Goal: Information Seeking & Learning: Learn about a topic

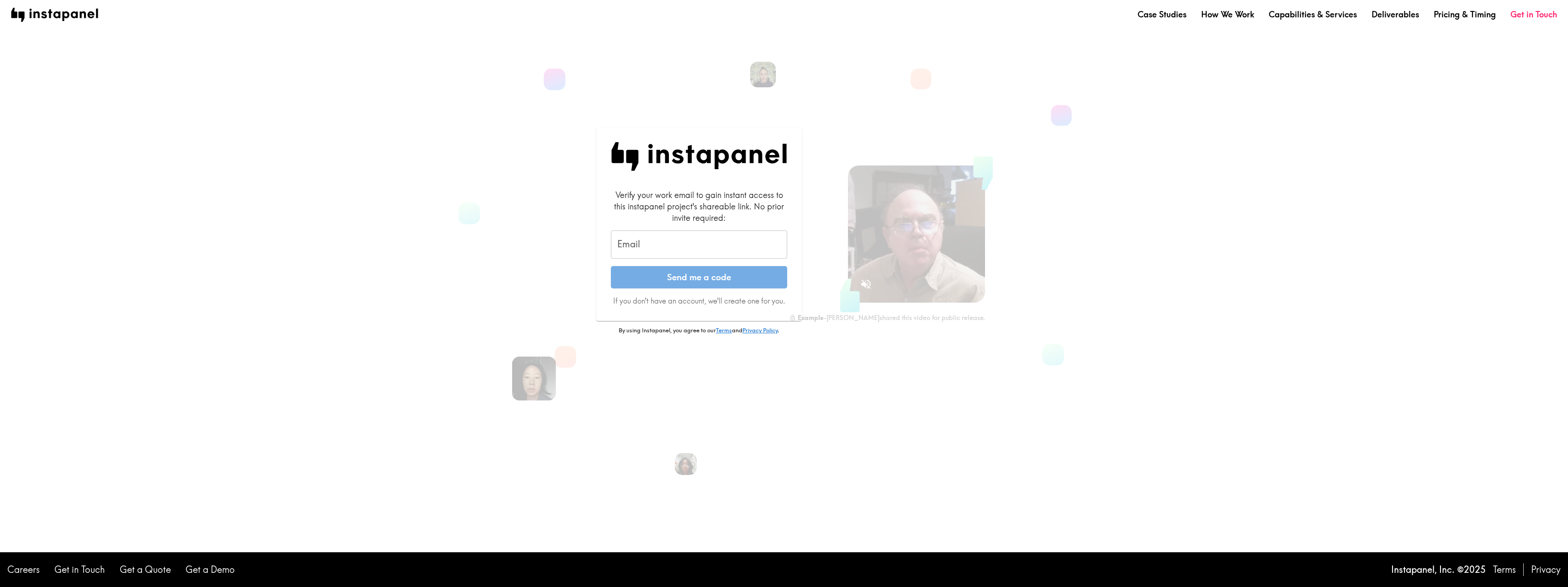
click at [654, 245] on input "Email" at bounding box center [699, 244] width 177 height 29
type input "[EMAIL_ADDRESS][DOMAIN_NAME]"
click at [611, 266] on button "Send me a code" at bounding box center [699, 278] width 177 height 23
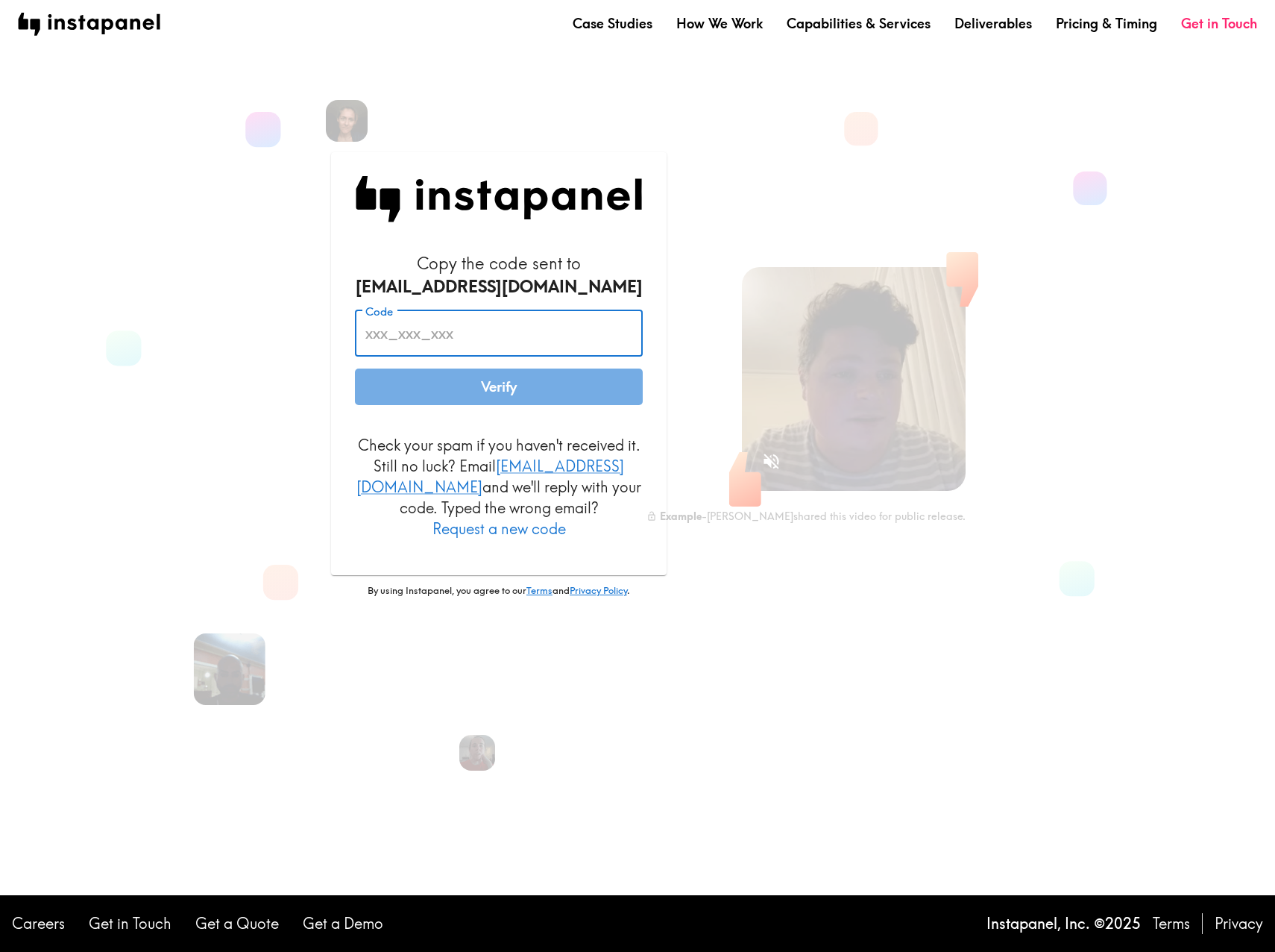
click at [462, 353] on input "Code" at bounding box center [499, 333] width 288 height 47
paste input "Hr6_t2F_uFd"
type input "Hr6_t2F_uFd"
click at [468, 391] on button "Verify" at bounding box center [499, 388] width 288 height 38
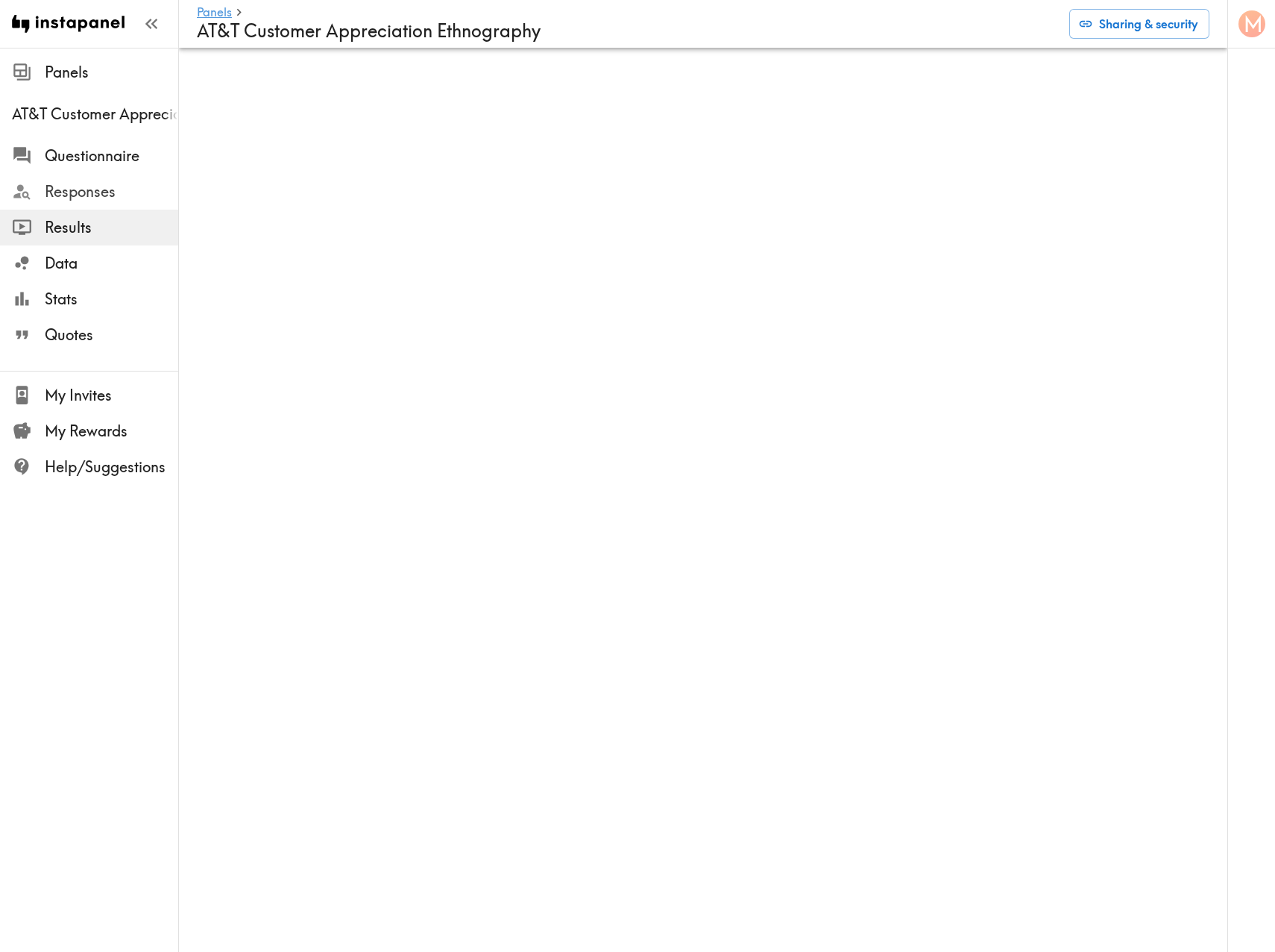
click at [89, 188] on span "Responses" at bounding box center [111, 191] width 133 height 21
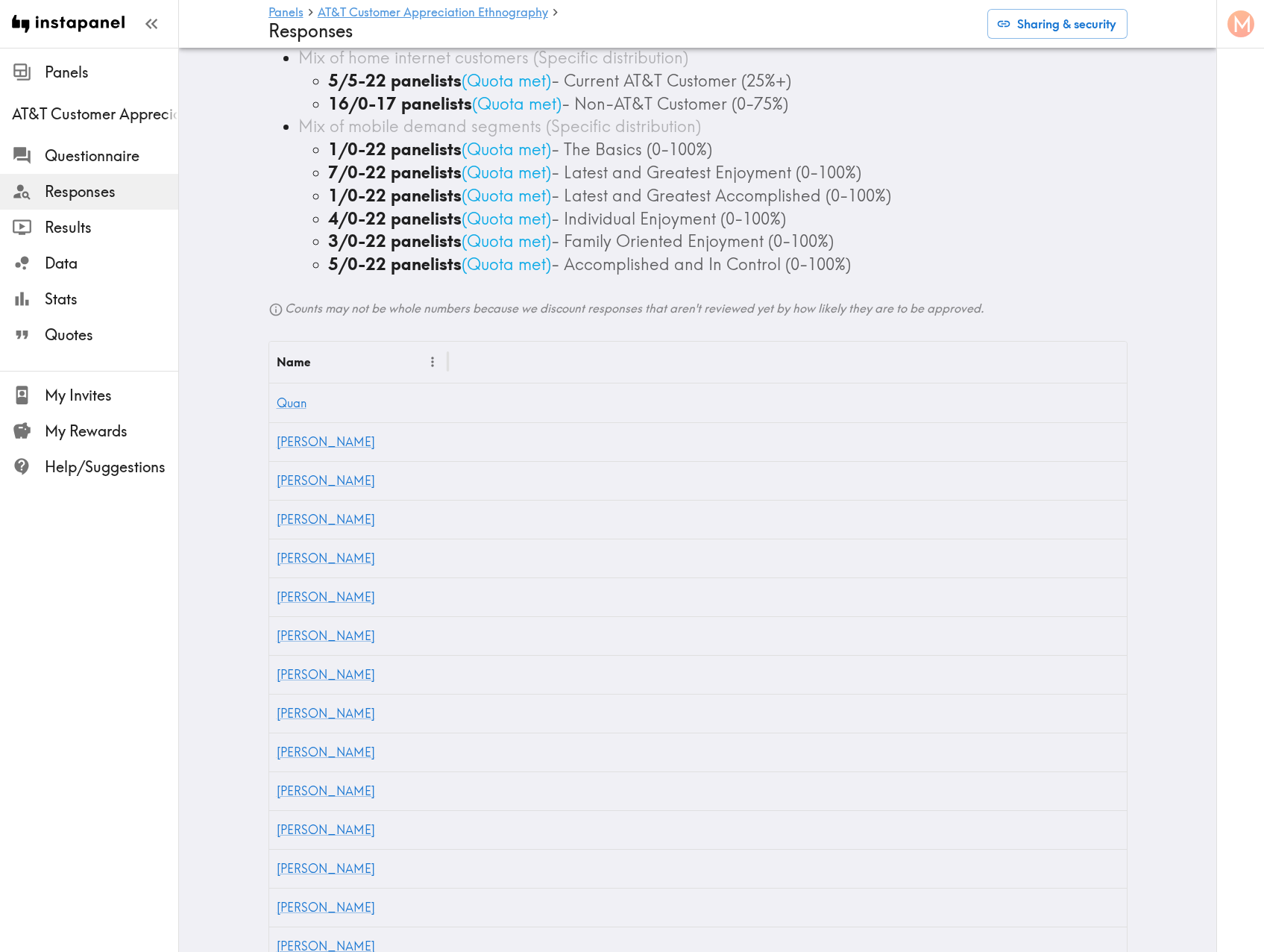
scroll to position [397, 0]
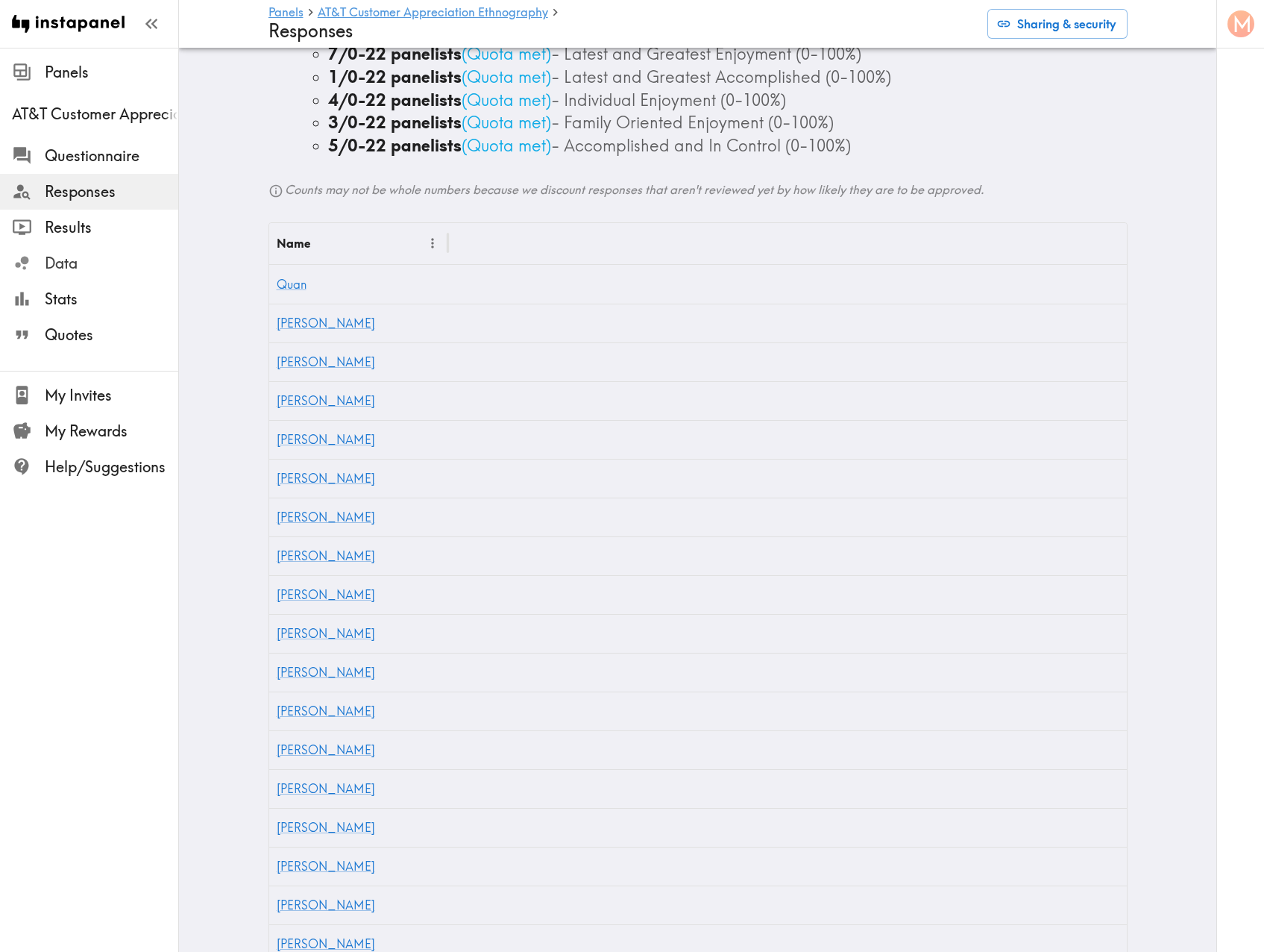
click at [79, 260] on span "Data" at bounding box center [111, 262] width 133 height 21
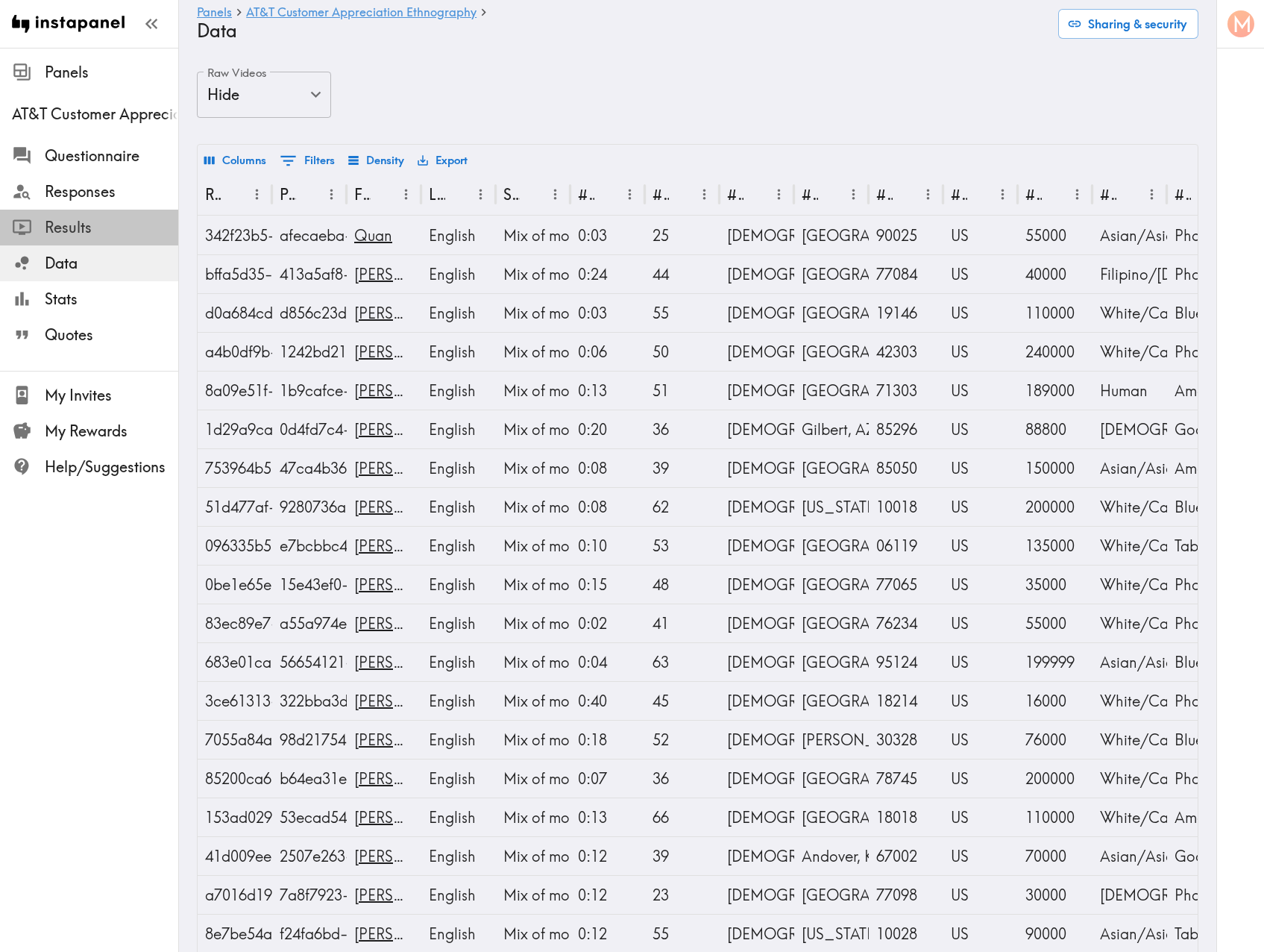
click at [77, 229] on span "Results" at bounding box center [111, 227] width 133 height 21
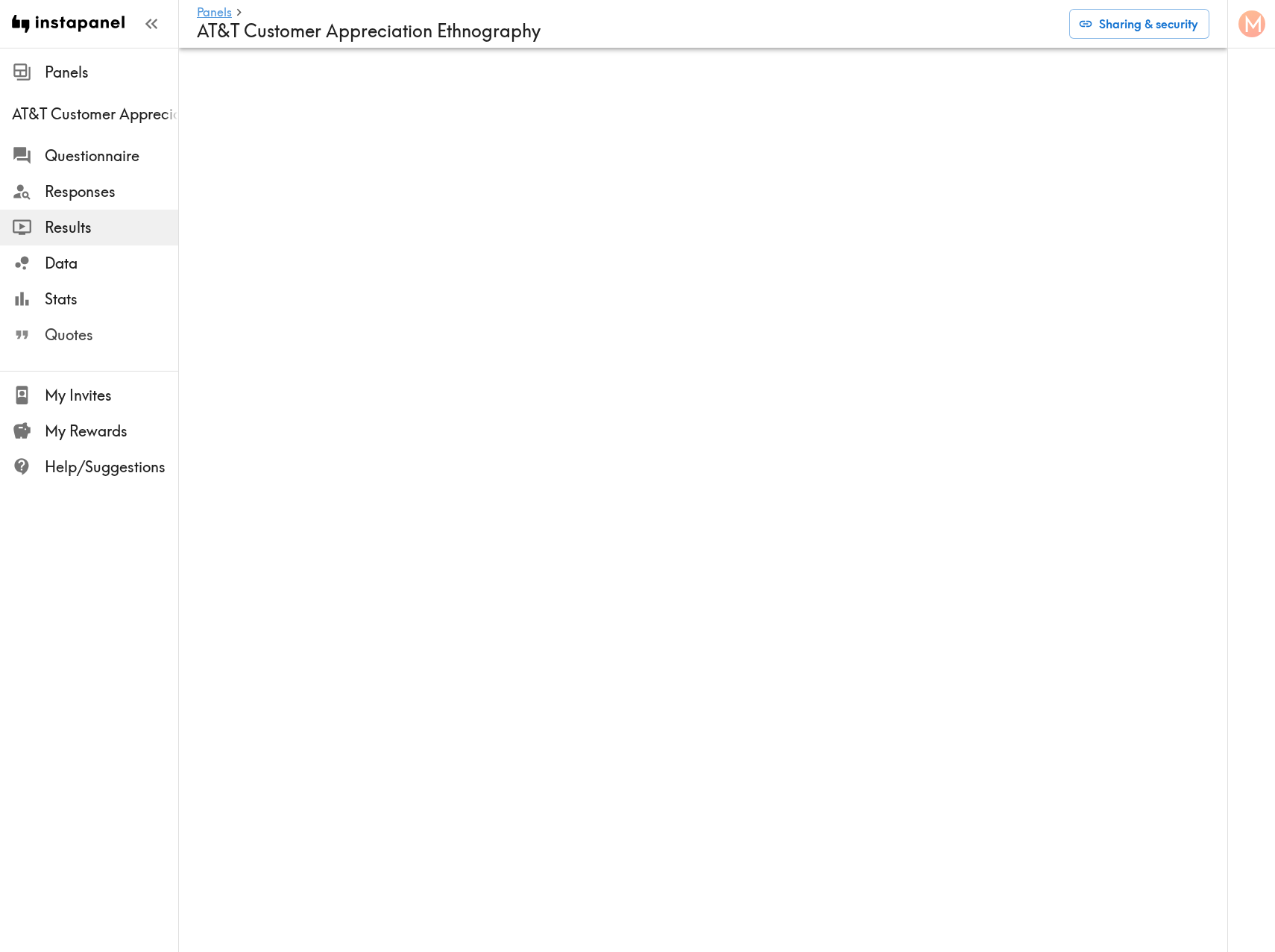
click at [95, 343] on span "Quotes" at bounding box center [111, 335] width 133 height 21
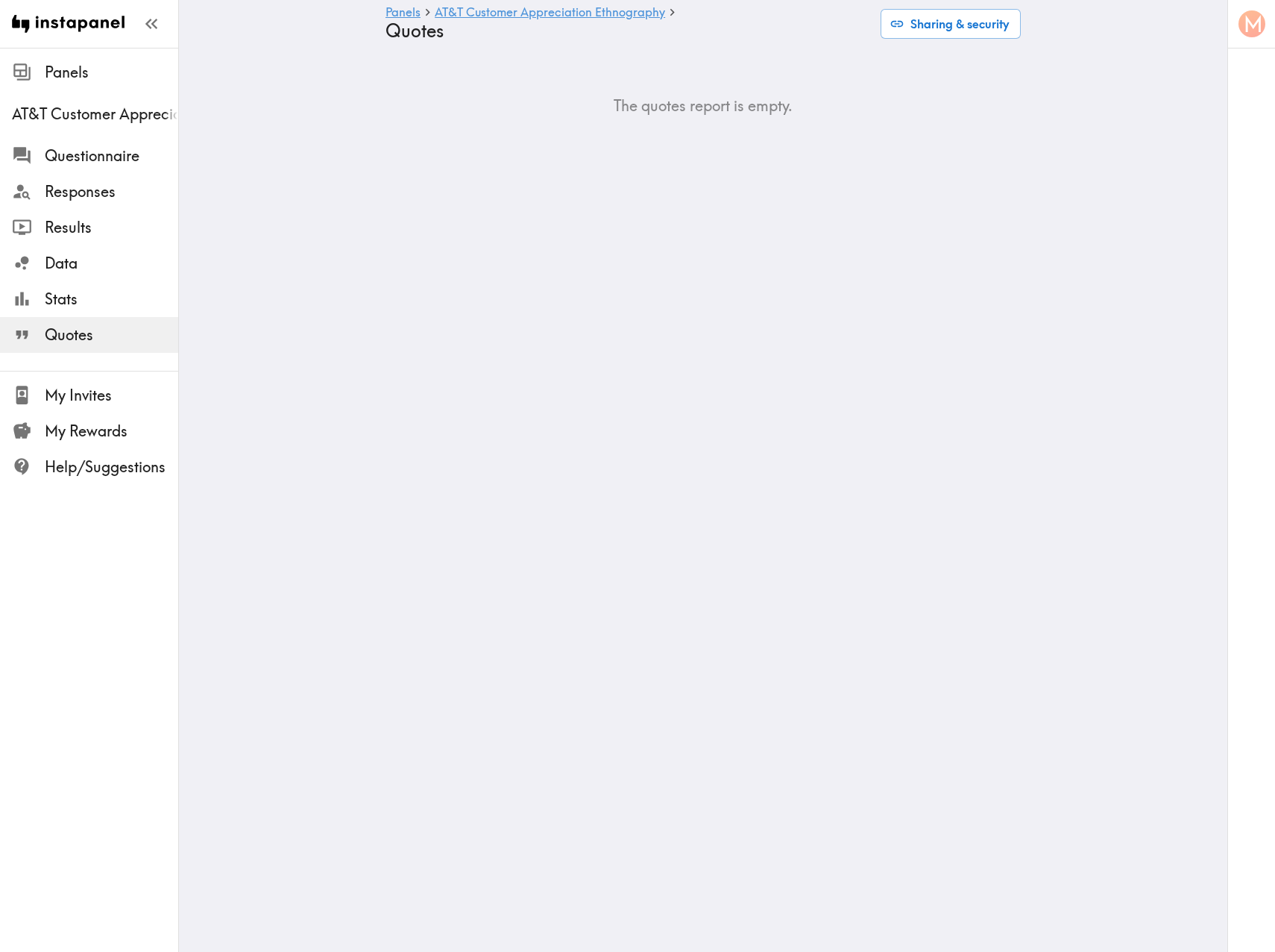
click at [435, 53] on main "Panels AT&T Customer Appreciation Ethnography Quotes Sharing & security The quo…" at bounding box center [703, 93] width 1048 height 92
click at [681, 97] on h5 "The quotes report is empty." at bounding box center [703, 105] width 635 height 21
click at [99, 152] on span "Questionnaire" at bounding box center [111, 155] width 133 height 21
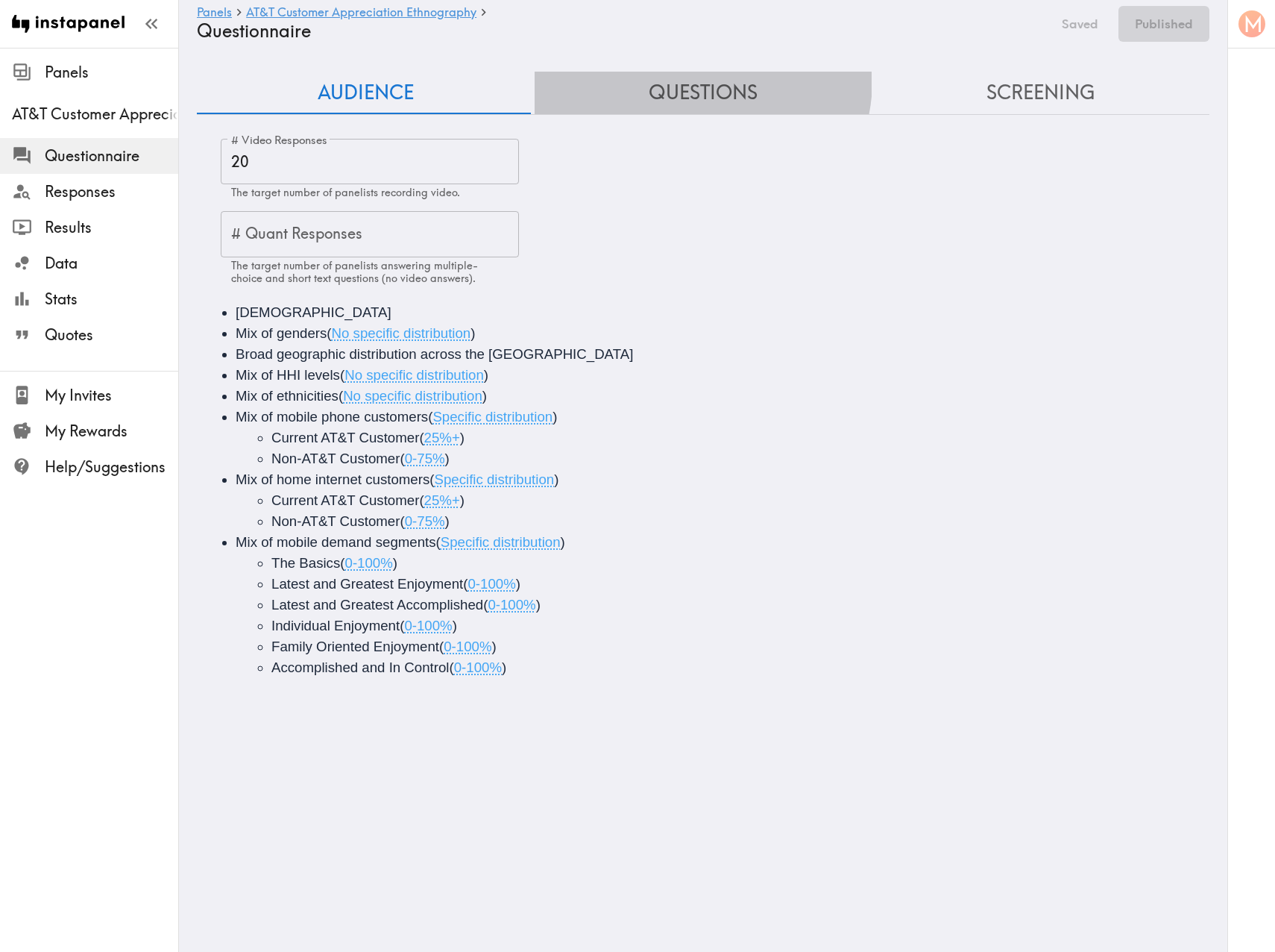
click at [693, 79] on button "Questions" at bounding box center [704, 92] width 338 height 43
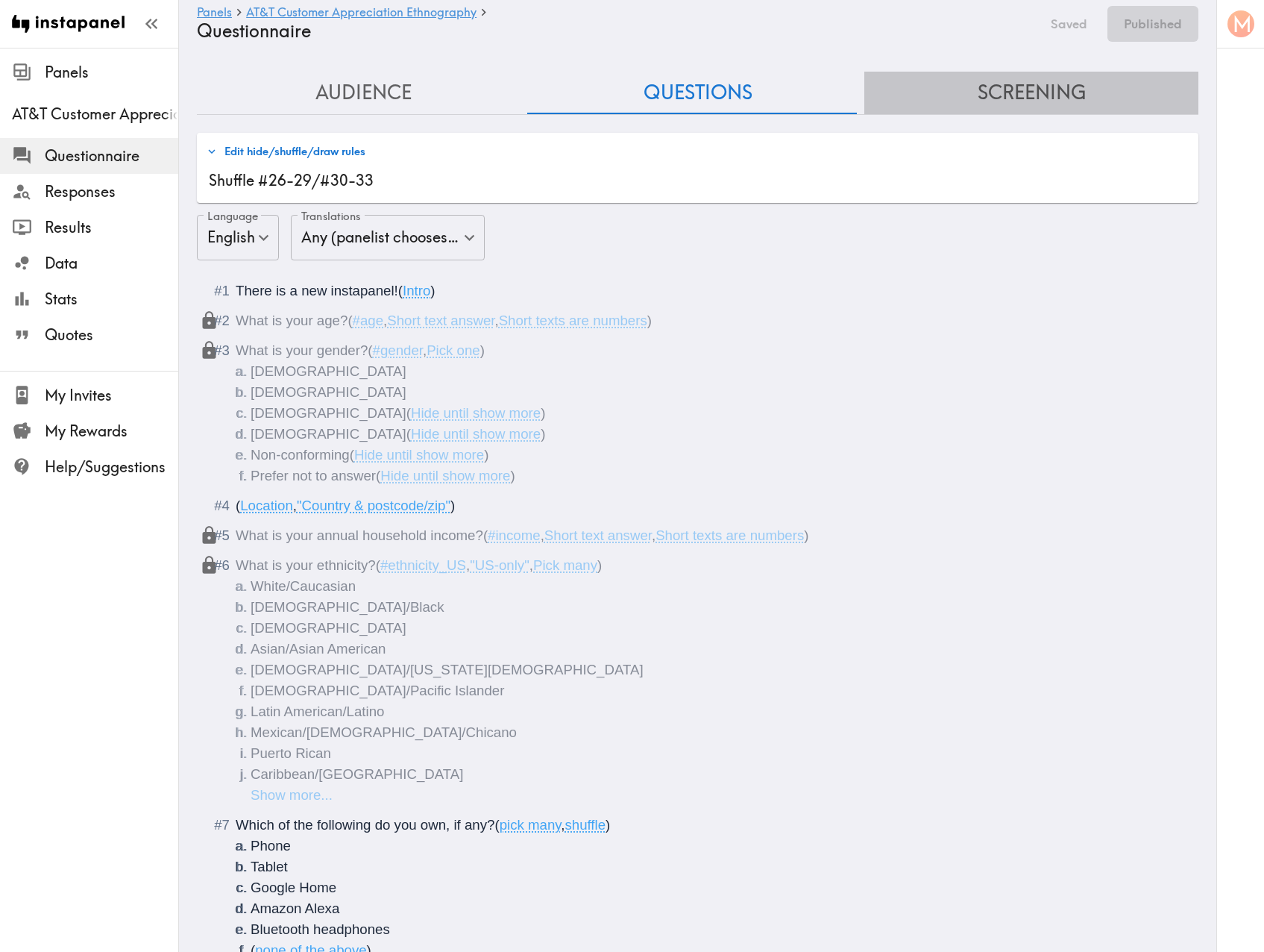
click at [1034, 87] on button "Screening" at bounding box center [1031, 92] width 334 height 43
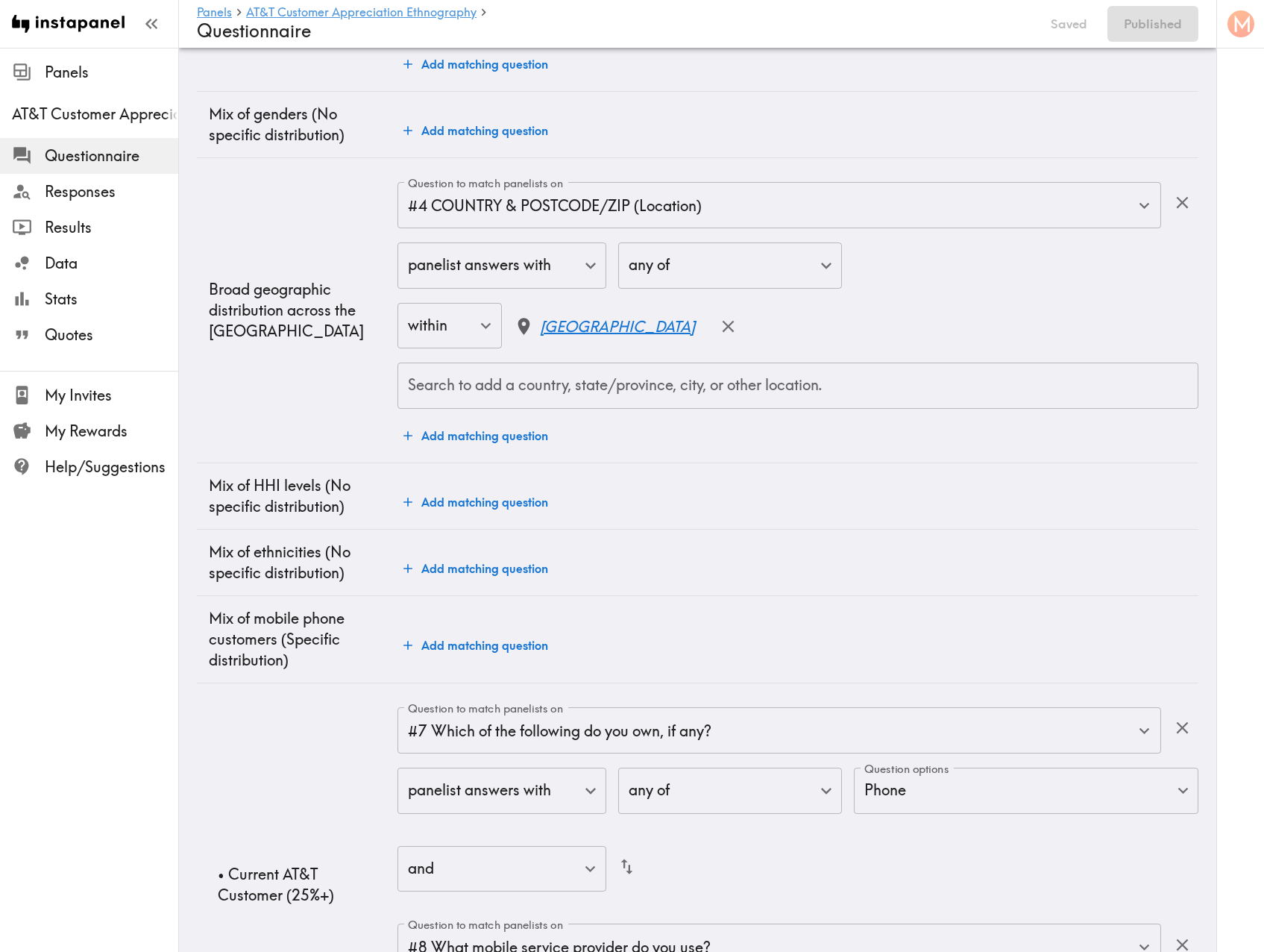
scroll to position [596, 0]
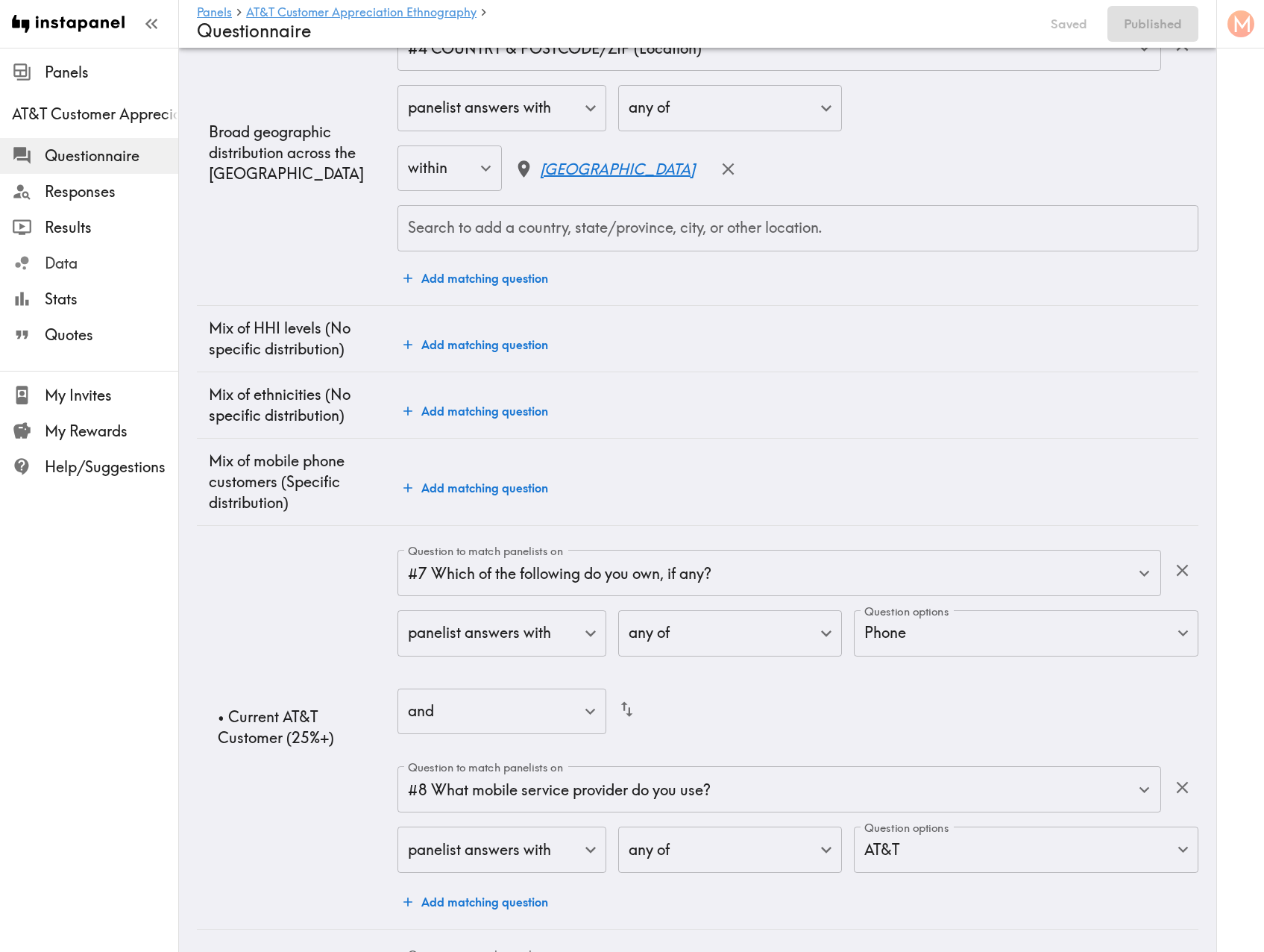
click at [56, 259] on span "Data" at bounding box center [111, 262] width 133 height 21
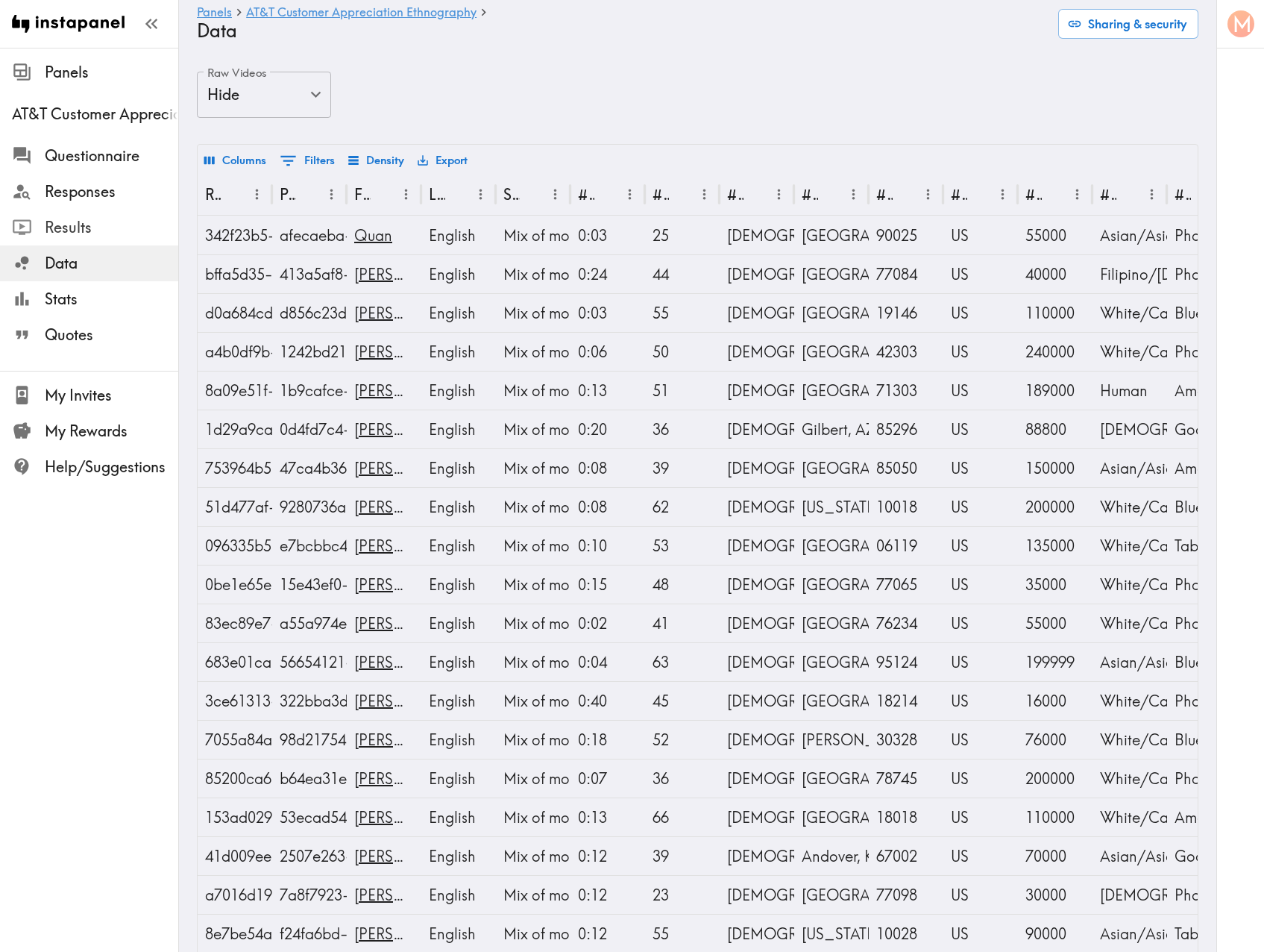
click at [72, 225] on span "Results" at bounding box center [111, 227] width 133 height 21
